Goal: Go to known website: Access a specific website the user already knows

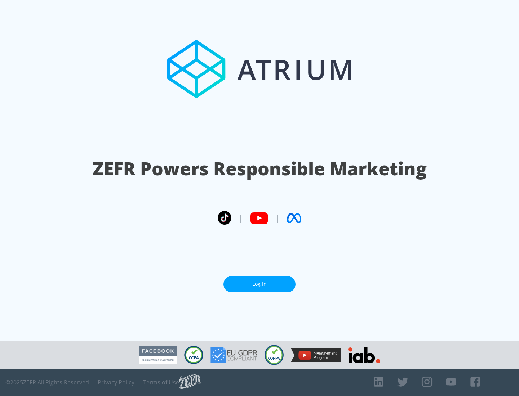
click at [259, 284] on link "Log In" at bounding box center [259, 284] width 72 height 16
